Goal: Register for event/course

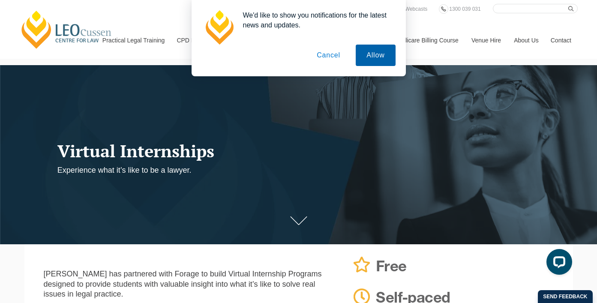
click at [373, 54] on button "Allow" at bounding box center [375, 55] width 39 height 21
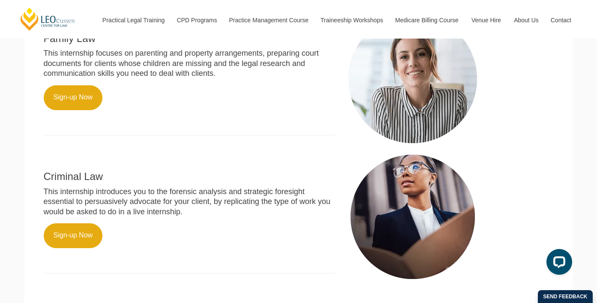
scroll to position [472, 0]
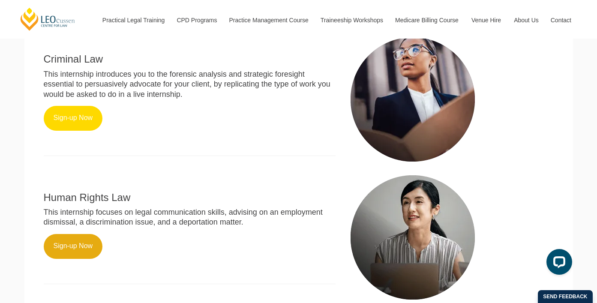
click at [68, 123] on link "Sign-up Now" at bounding box center [73, 118] width 59 height 25
